Goal: Task Accomplishment & Management: Complete application form

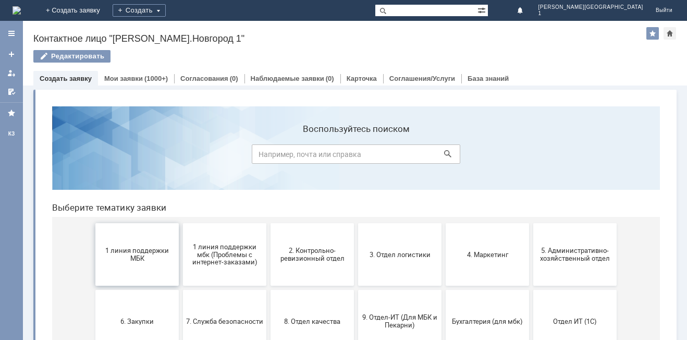
click at [124, 249] on span "1 линия поддержки МБК" at bounding box center [137, 255] width 77 height 16
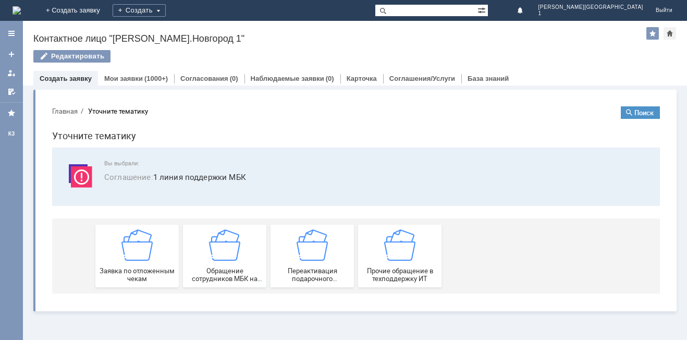
click at [124, 249] on img at bounding box center [136, 244] width 31 height 31
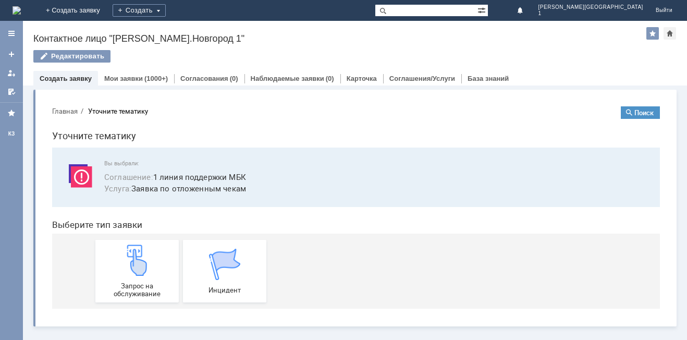
click at [124, 249] on img at bounding box center [136, 259] width 31 height 31
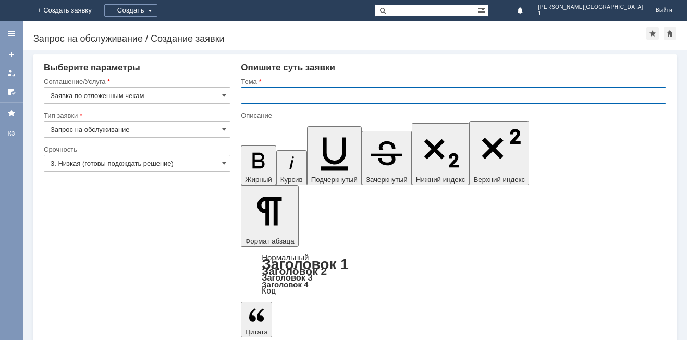
click at [331, 100] on input "text" at bounding box center [453, 95] width 425 height 17
type input "отл. чек"
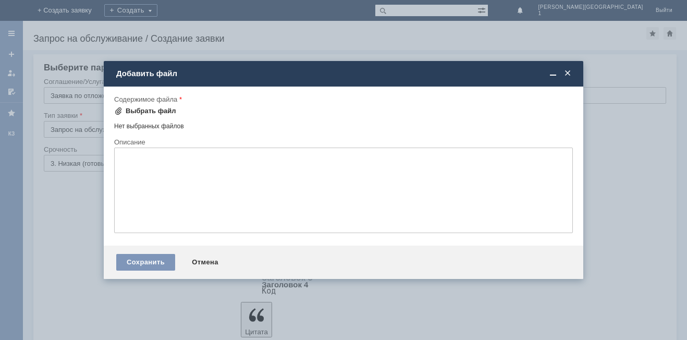
click at [161, 113] on div "Выбрать файл" at bounding box center [151, 111] width 51 height 8
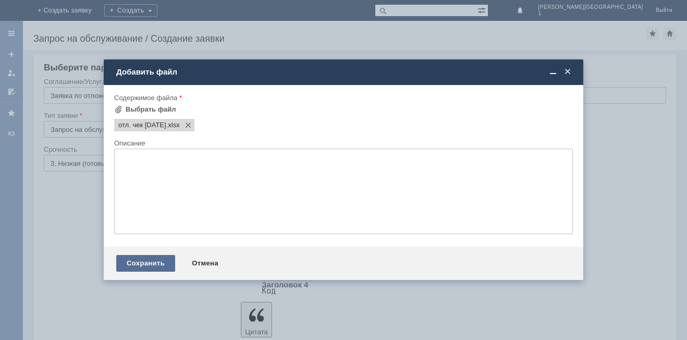
click at [155, 263] on div "Сохранить" at bounding box center [145, 263] width 59 height 17
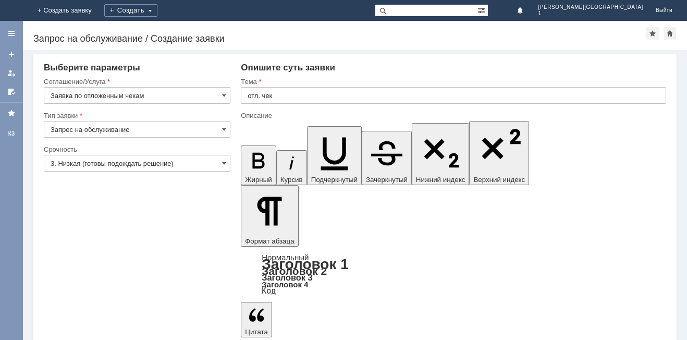
click at [201, 162] on input "3. Низкая (готовы подождать решение)" at bounding box center [137, 163] width 187 height 17
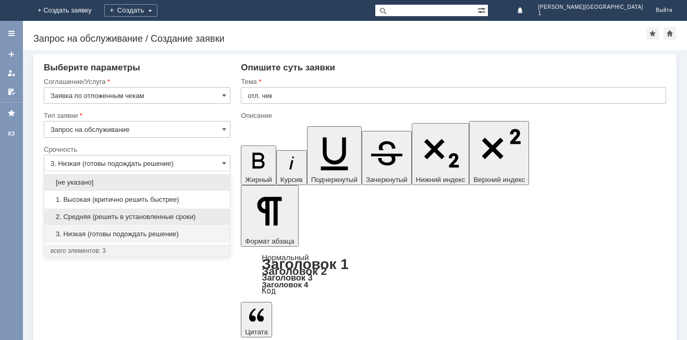
click at [190, 214] on span "2. Средняя (решить в установленные сроки)" at bounding box center [137, 217] width 173 height 8
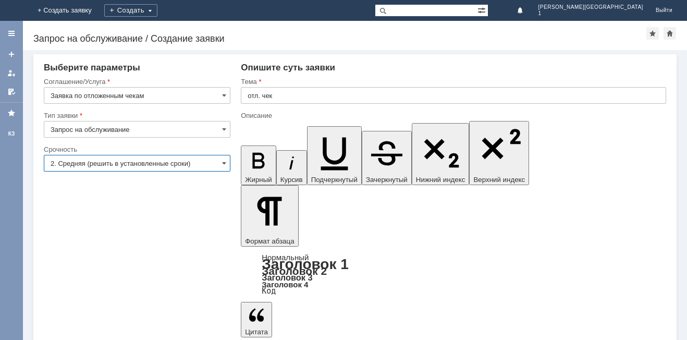
type input "2. Средняя (решить в установленные сроки)"
